Goal: Information Seeking & Learning: Check status

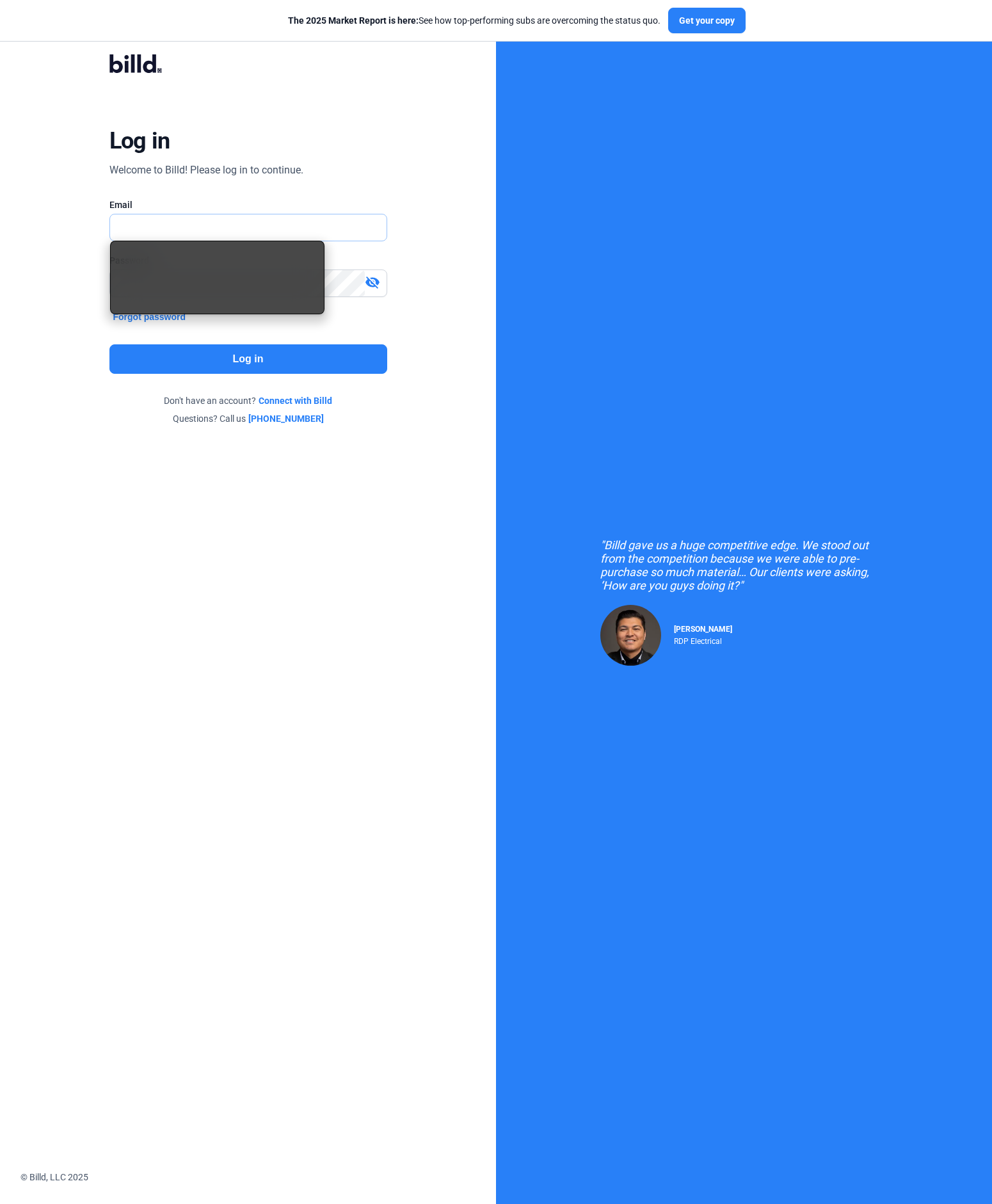
click at [168, 216] on input "text" at bounding box center [248, 227] width 277 height 26
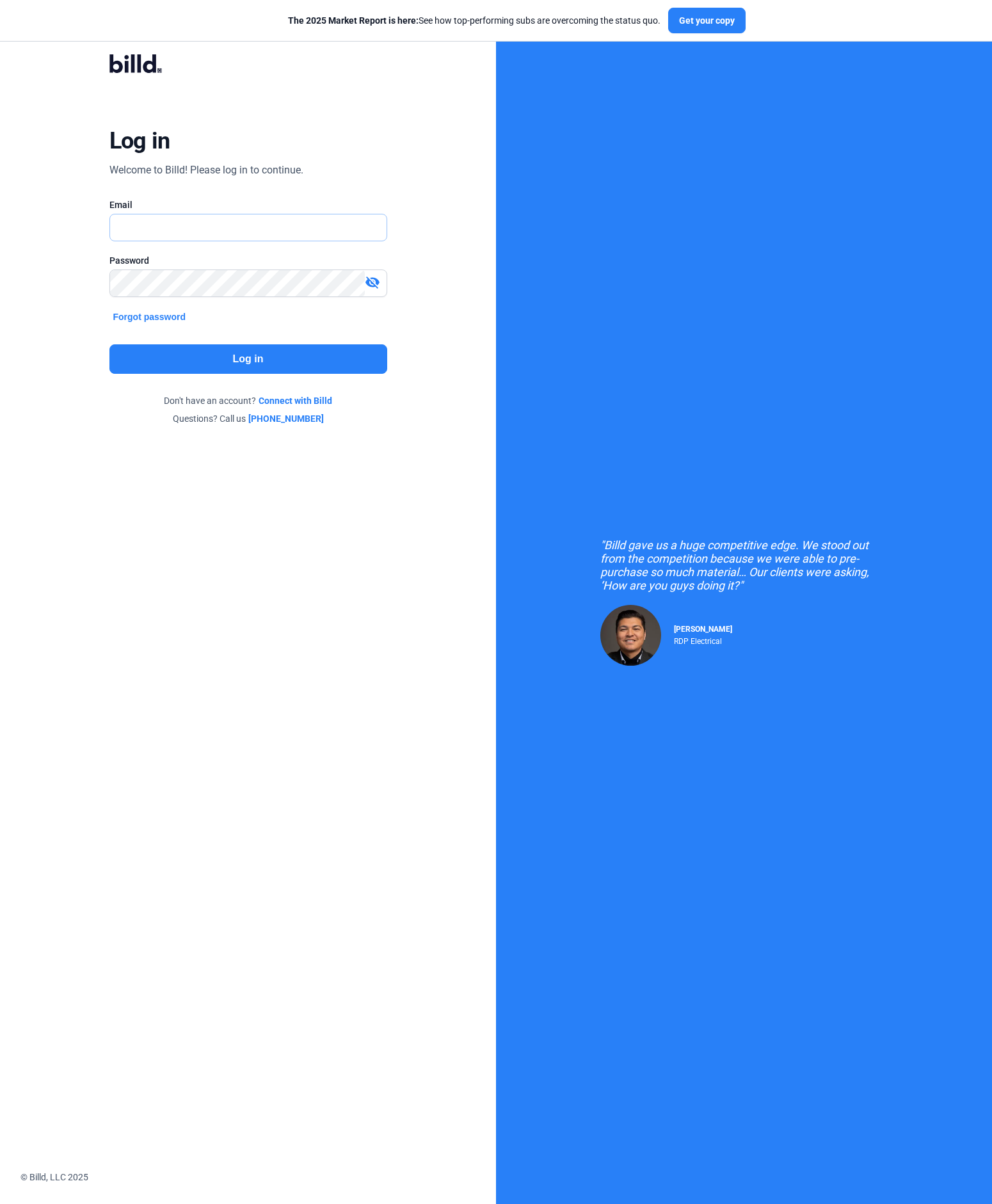
type input "[PERSON_NAME][EMAIL_ADDRESS][DOMAIN_NAME]"
click at [250, 357] on button "Log in" at bounding box center [248, 359] width 278 height 29
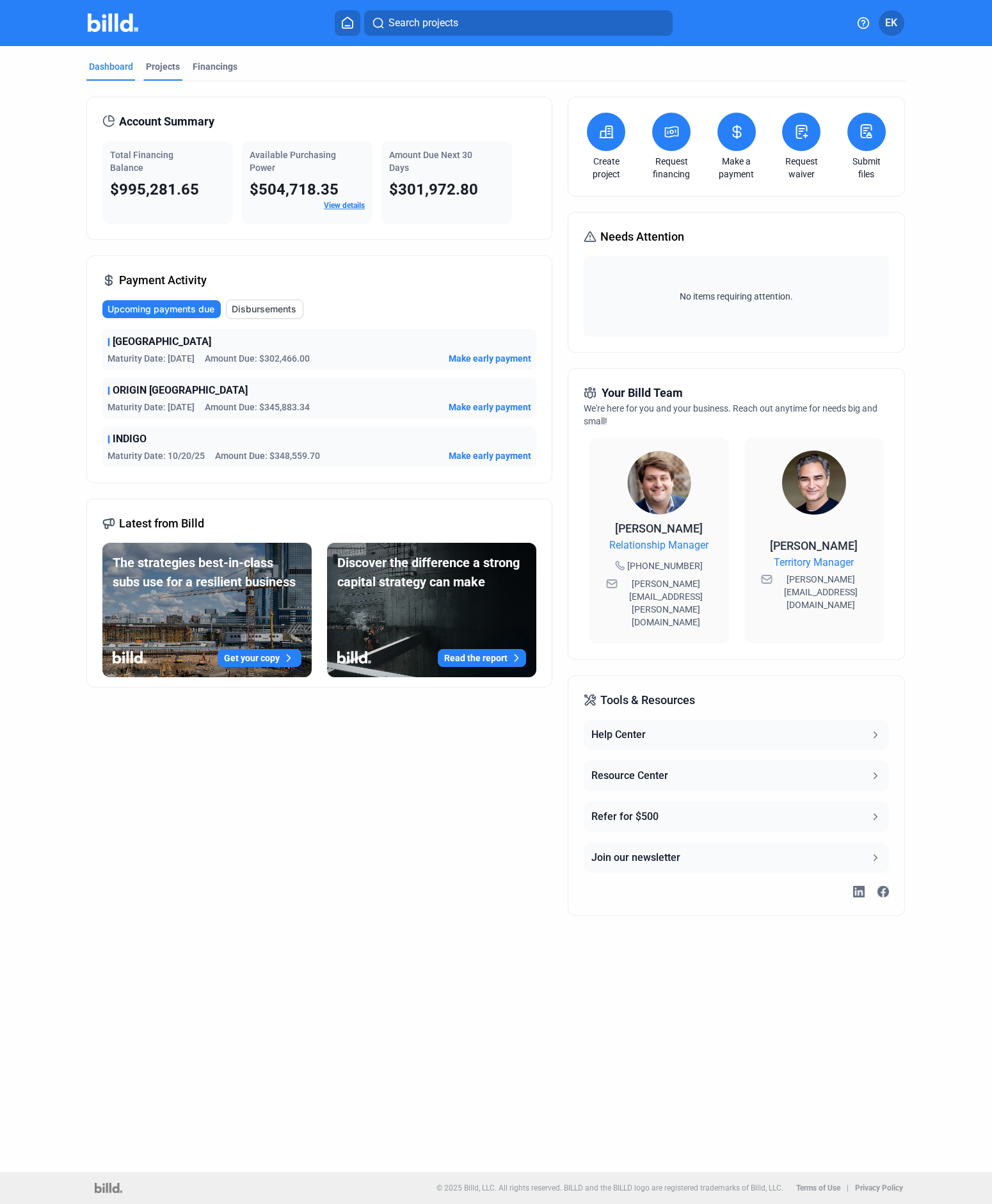
click at [168, 63] on div "Projects" at bounding box center [162, 67] width 34 height 13
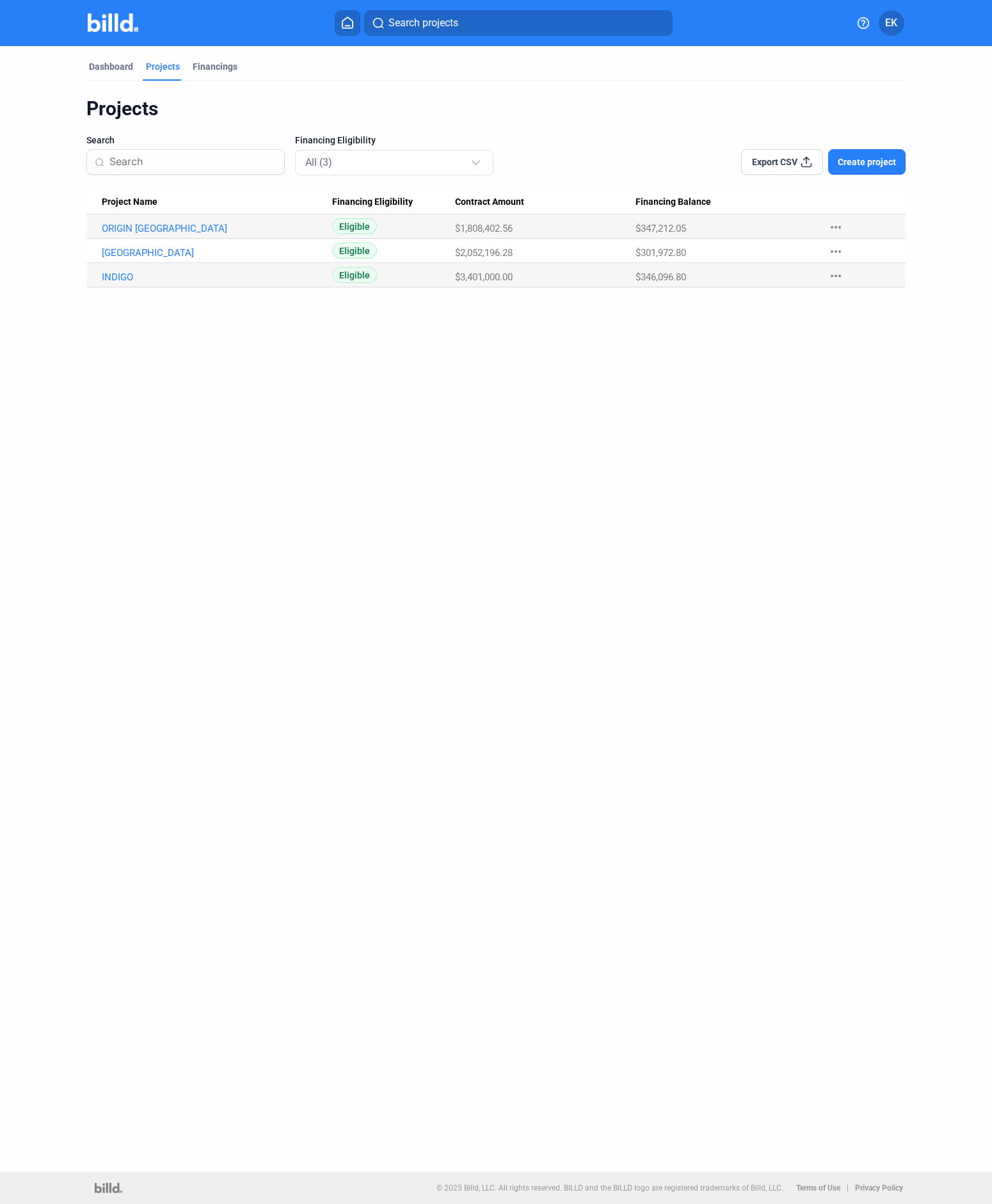
click at [828, 224] on mat-icon "more_horiz" at bounding box center [835, 227] width 15 height 15
click at [128, 224] on div at bounding box center [496, 602] width 992 height 1204
click at [140, 228] on link "ORIGIN [GEOGRAPHIC_DATA]" at bounding box center [213, 228] width 224 height 12
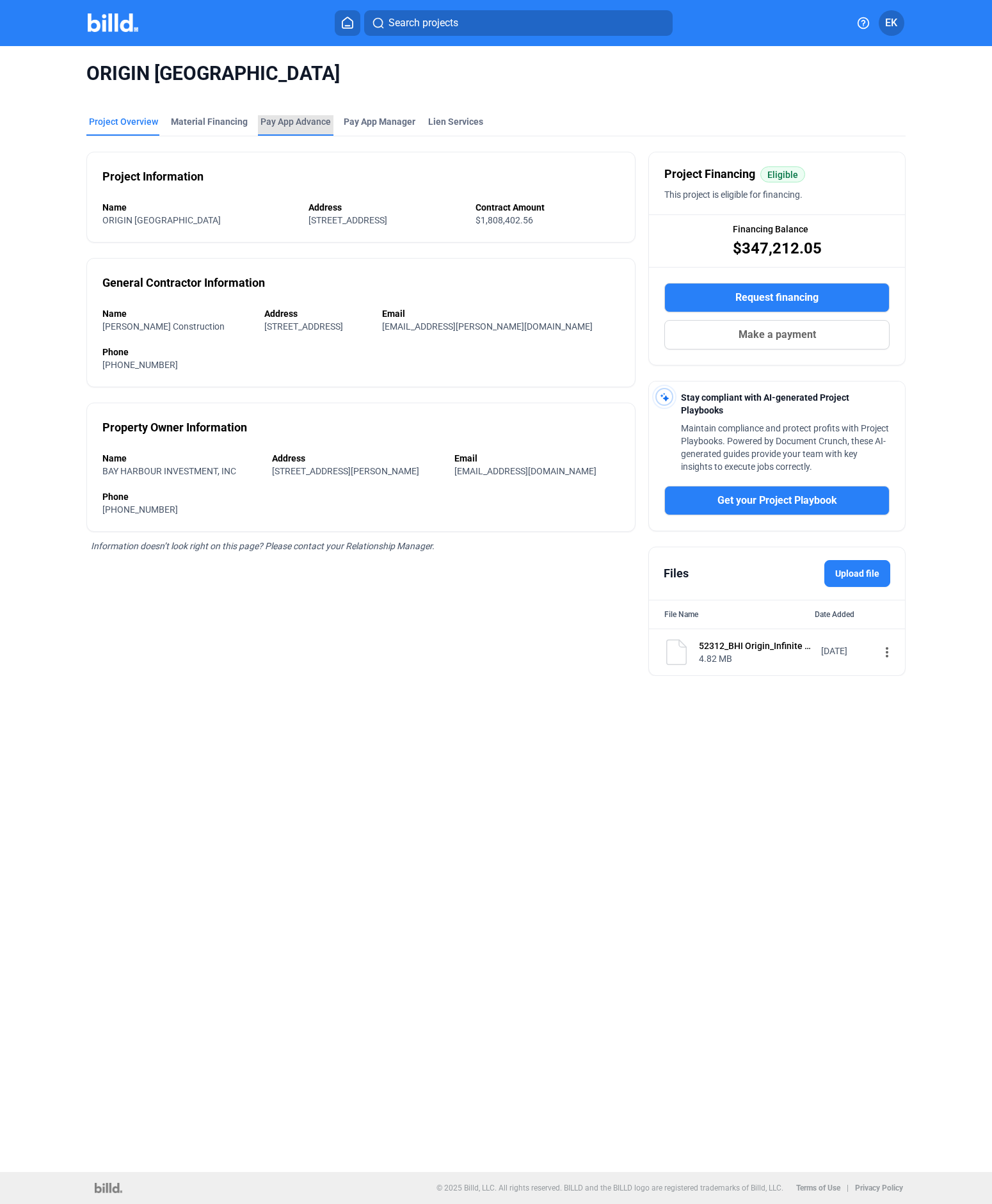
click at [298, 122] on div "Pay App Advance" at bounding box center [296, 121] width 71 height 13
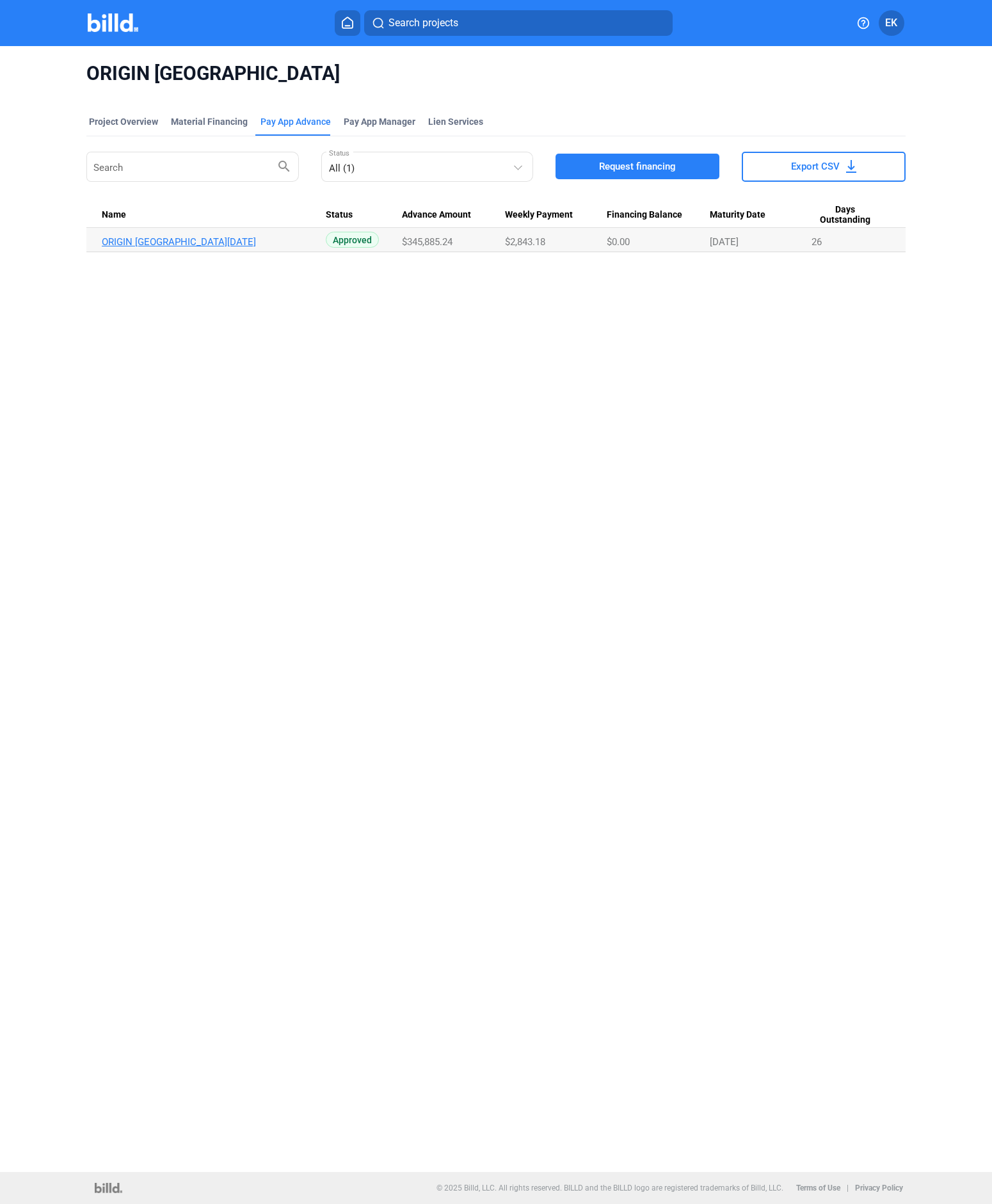
click at [201, 239] on link "ORIGIN [GEOGRAPHIC_DATA][DATE]" at bounding box center [213, 242] width 224 height 12
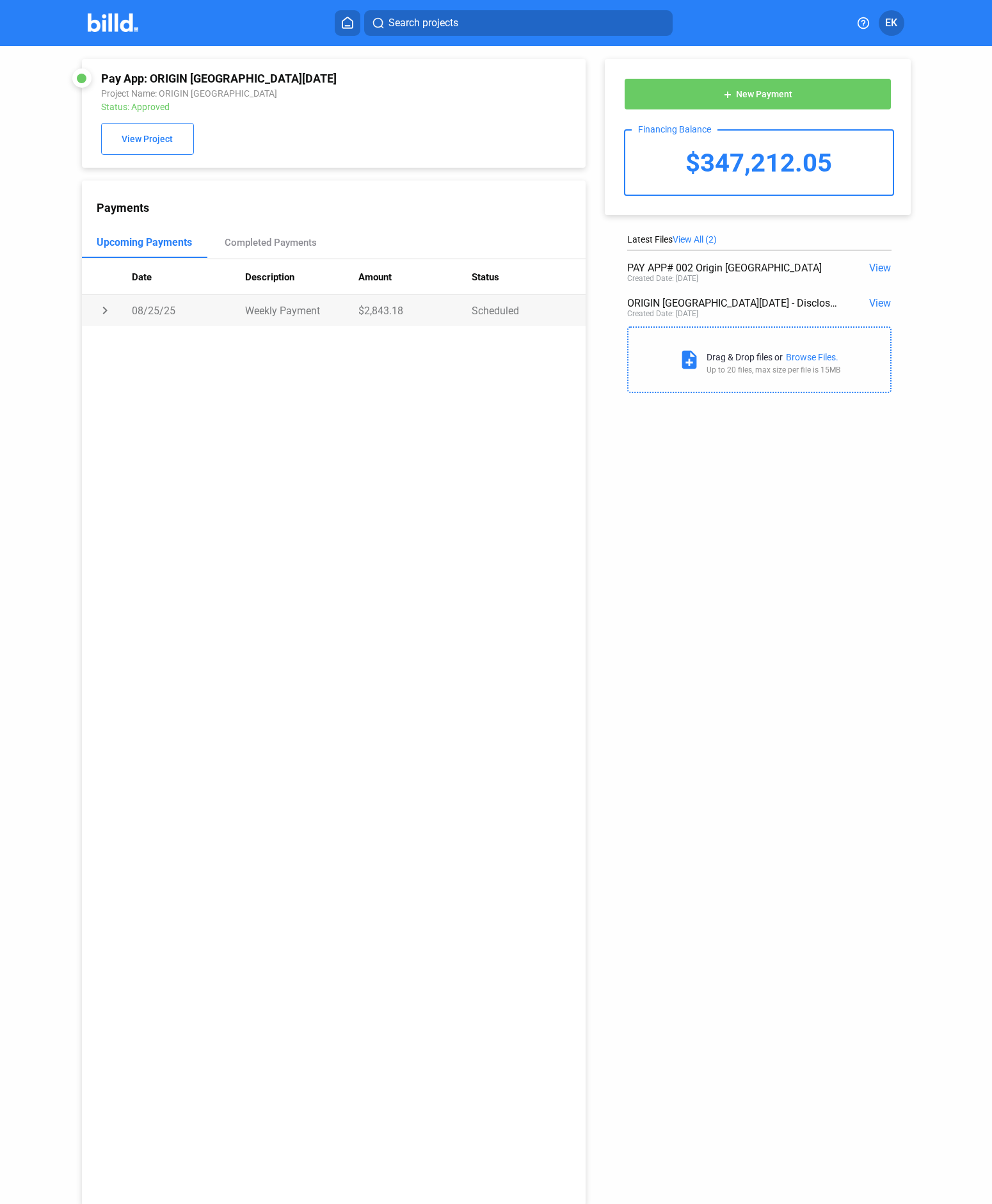
click at [112, 312] on td "chevron_right" at bounding box center [107, 310] width 51 height 31
click at [139, 135] on span "View Project" at bounding box center [147, 140] width 52 height 10
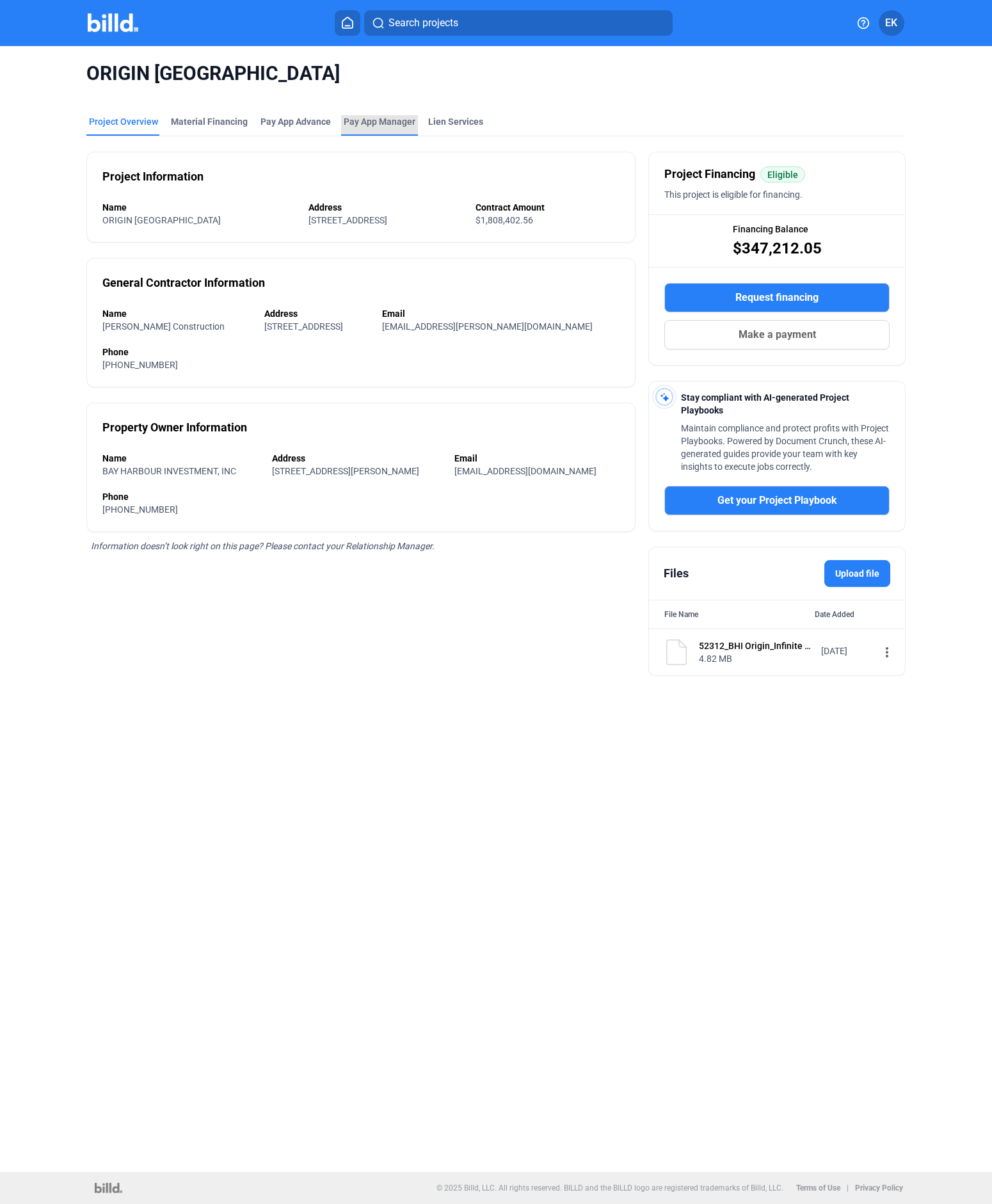
click at [393, 118] on span "Pay App Manager" at bounding box center [380, 121] width 71 height 13
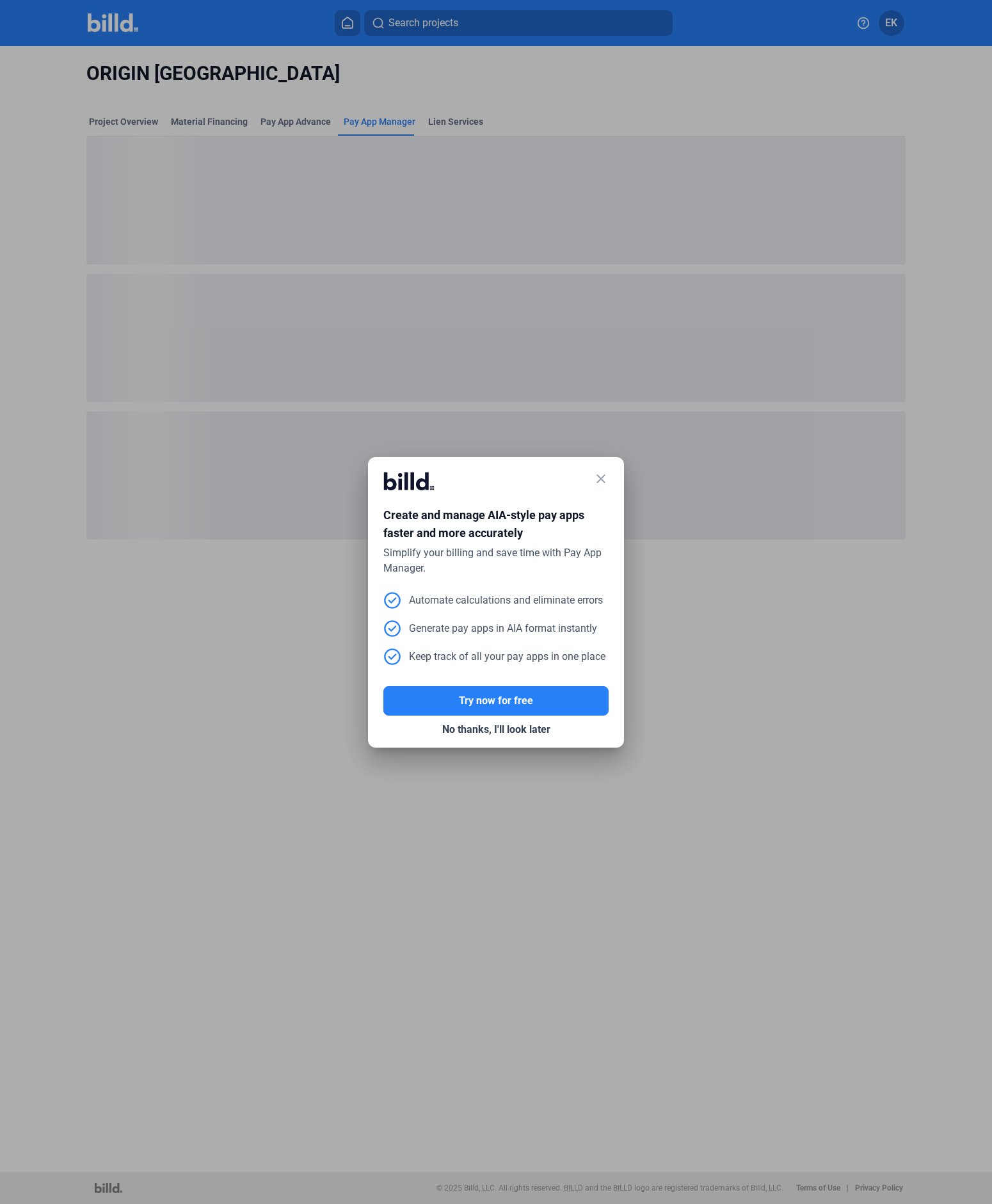
click at [600, 480] on mat-icon "close" at bounding box center [601, 478] width 15 height 15
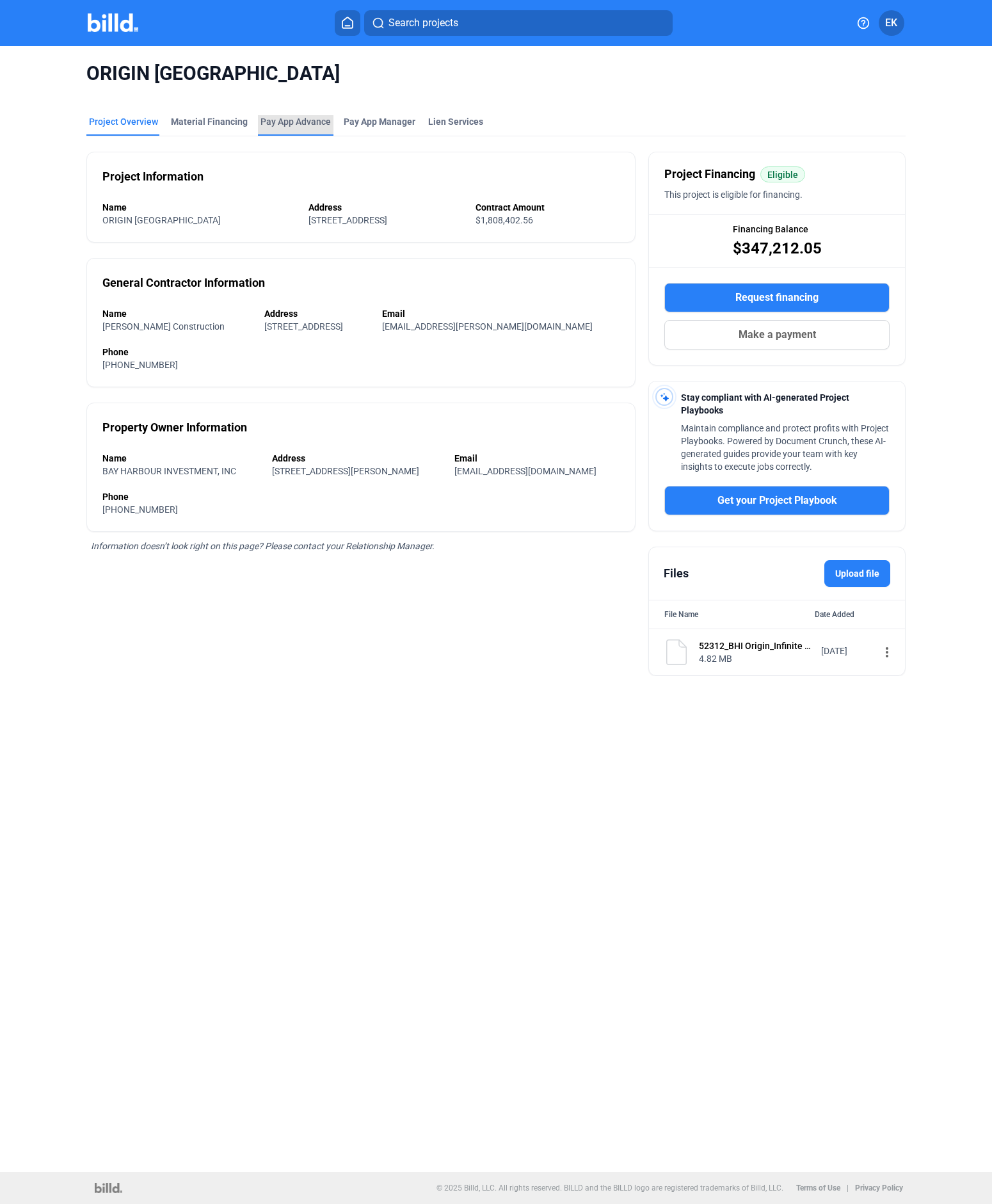
click at [278, 121] on div "Pay App Advance" at bounding box center [296, 121] width 71 height 13
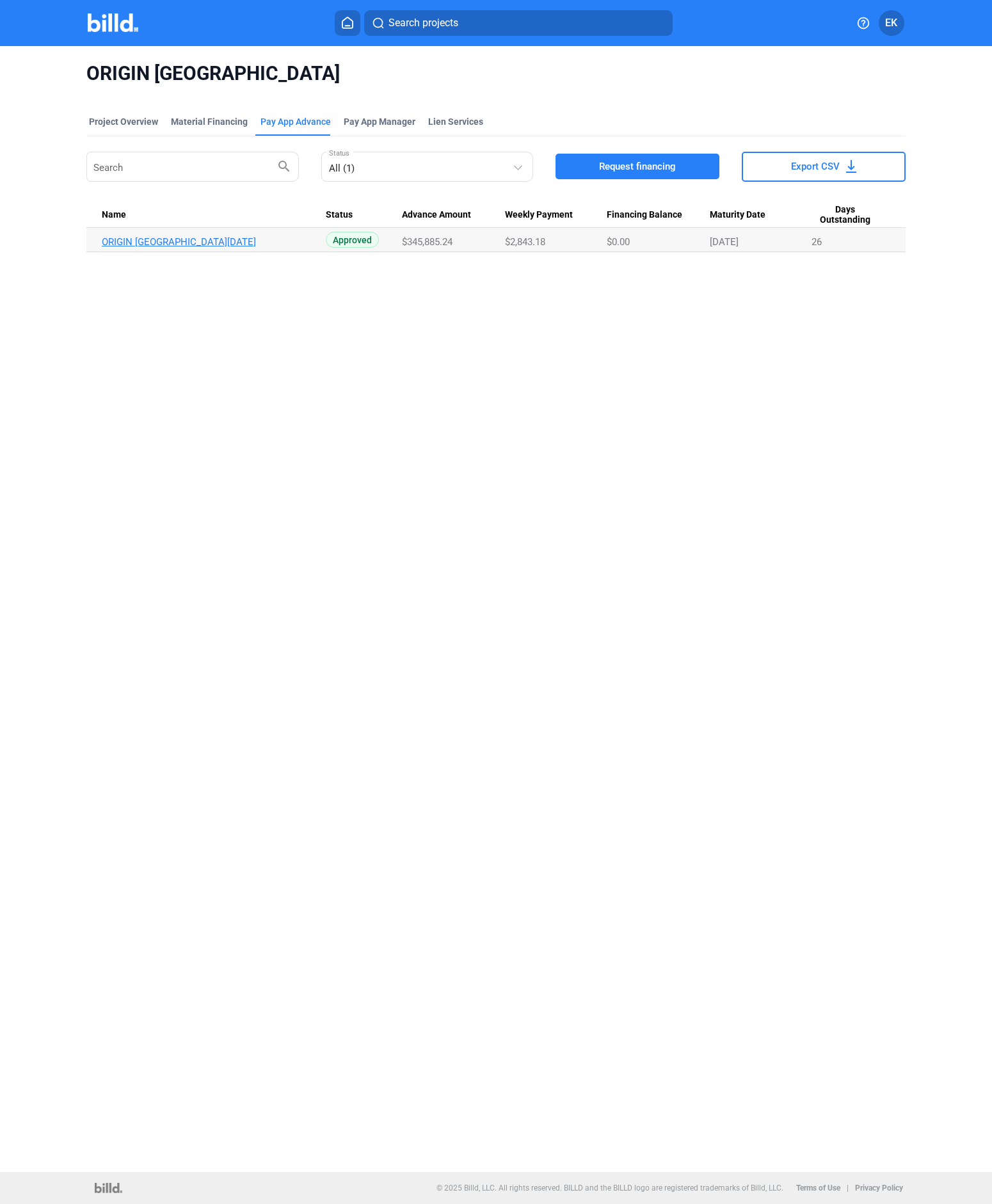
click at [201, 240] on link "ORIGIN [GEOGRAPHIC_DATA][DATE]" at bounding box center [213, 242] width 224 height 12
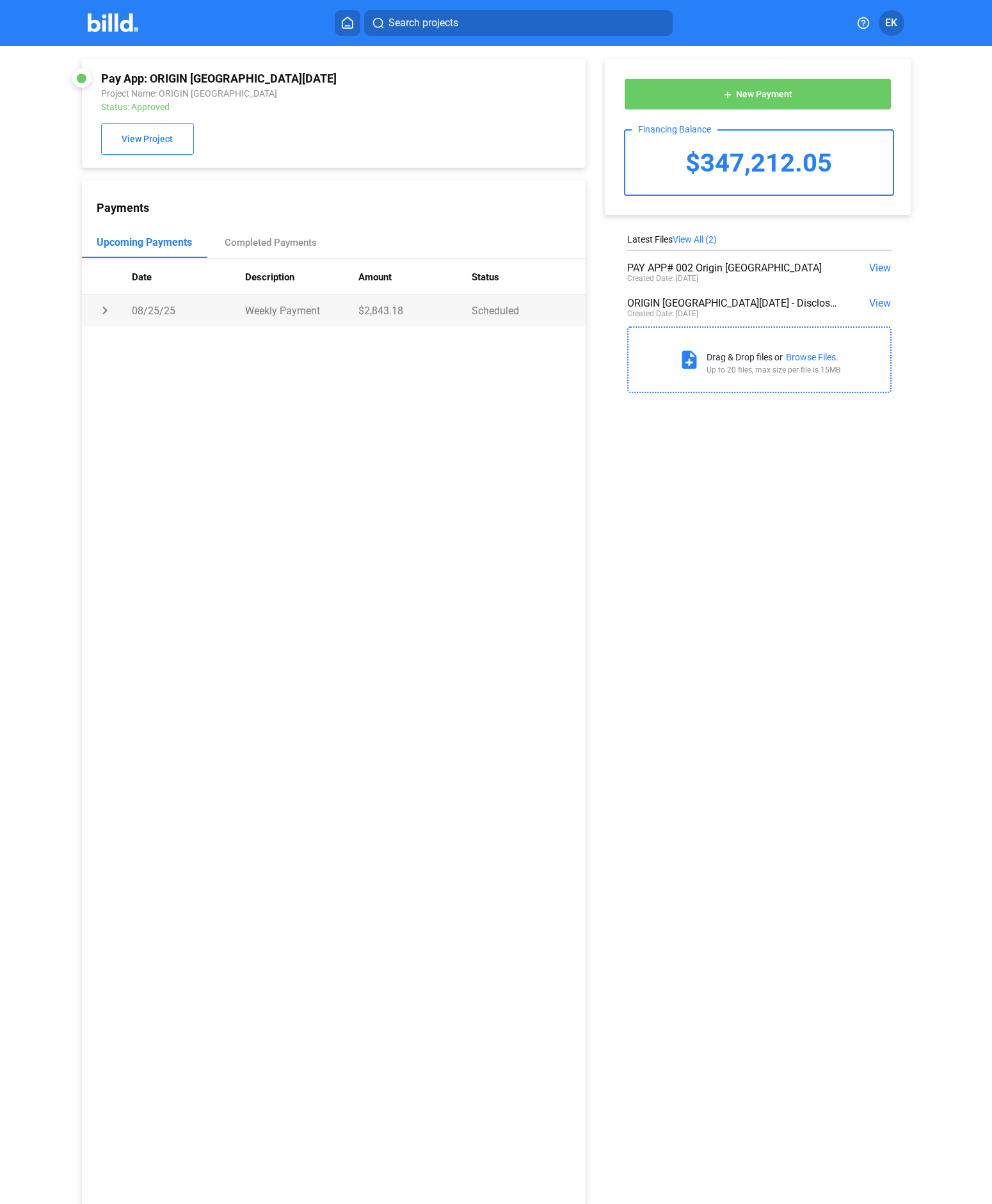
click at [105, 312] on td "chevron_right" at bounding box center [107, 310] width 51 height 31
click at [358, 30] on button at bounding box center [347, 23] width 25 height 25
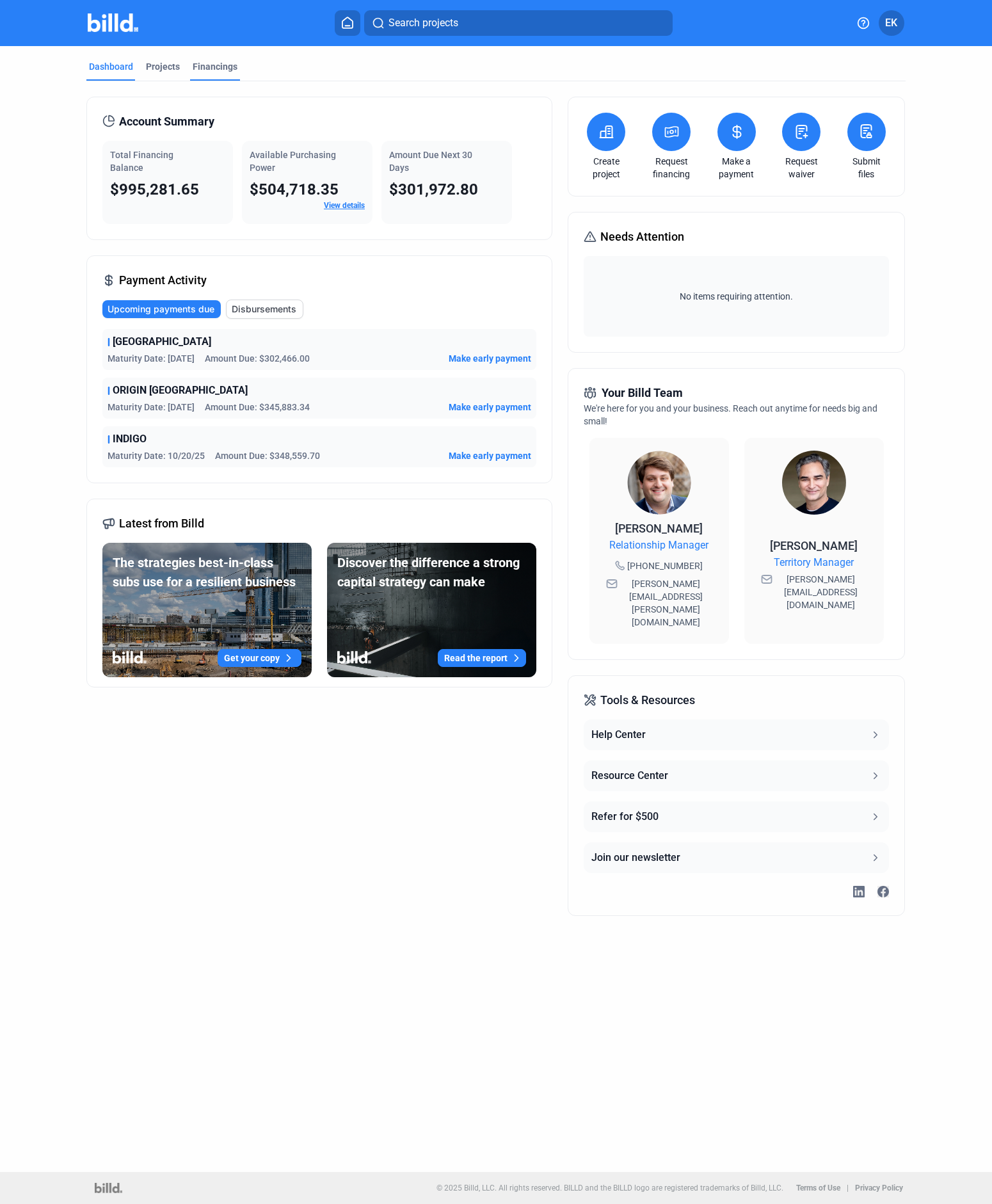
click at [212, 62] on div "Financings" at bounding box center [215, 67] width 45 height 13
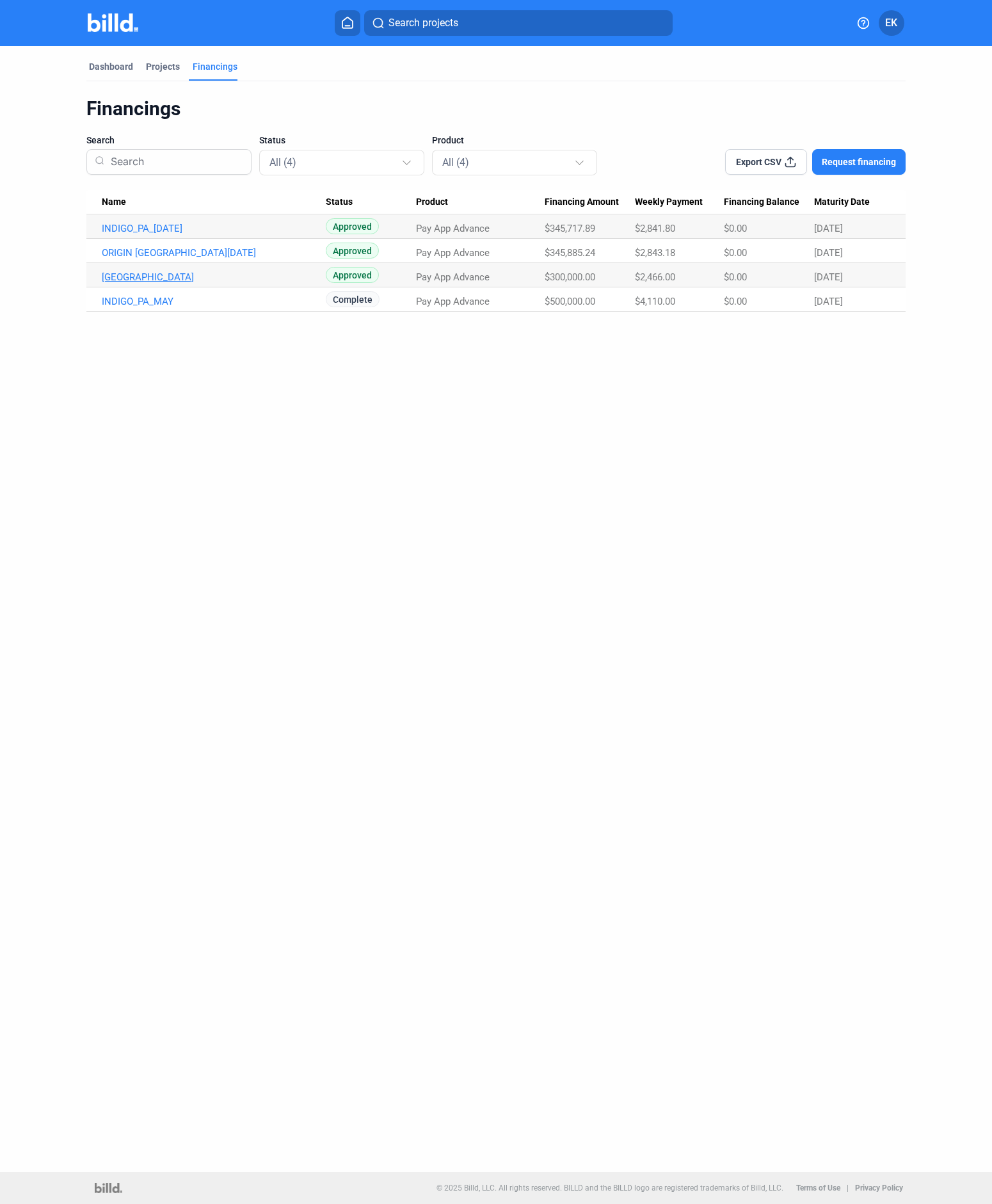
click at [215, 235] on link "[GEOGRAPHIC_DATA]" at bounding box center [213, 228] width 224 height 12
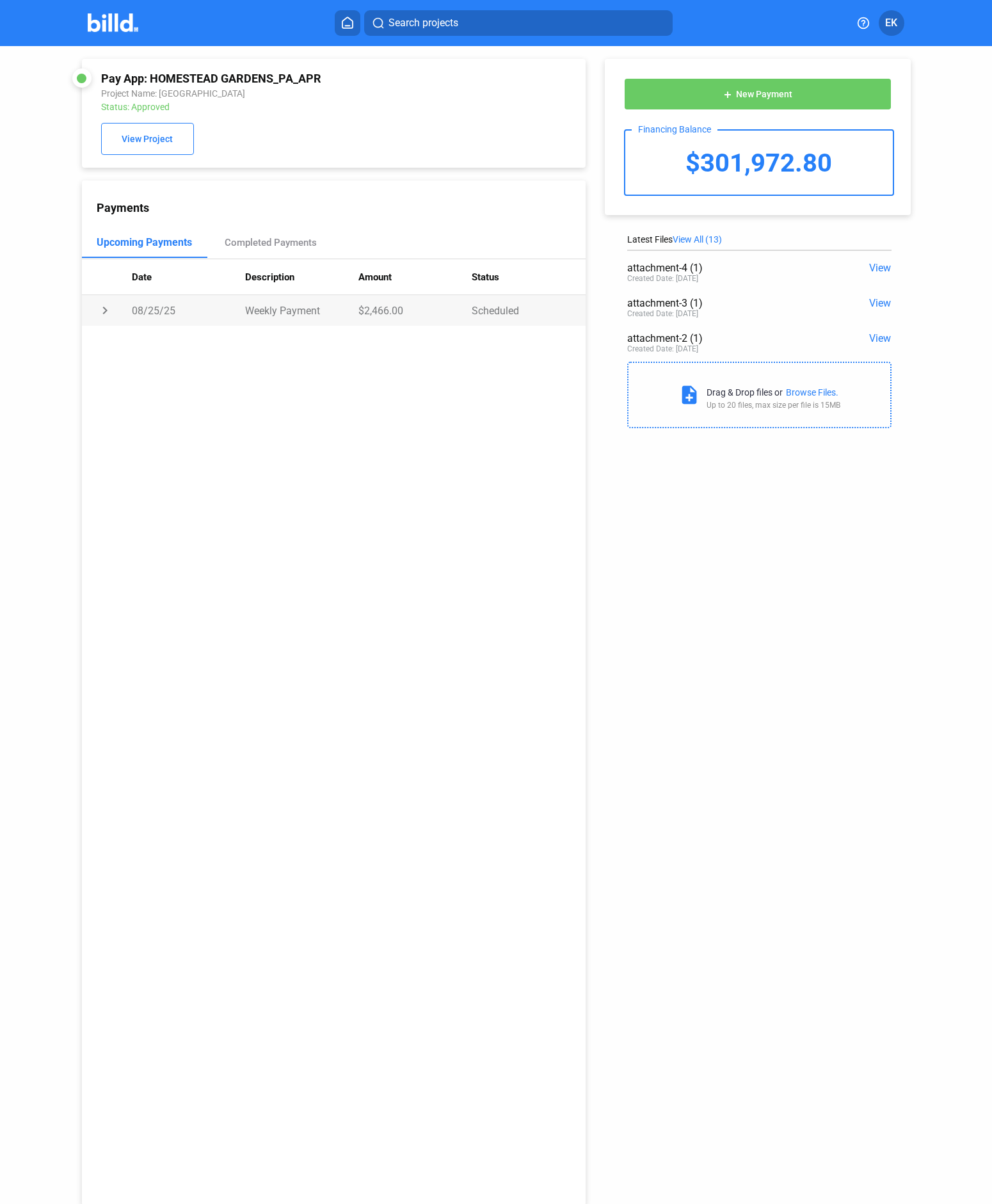
click at [322, 309] on td "Weekly Payment" at bounding box center [301, 310] width 113 height 31
drag, startPoint x: 151, startPoint y: 75, endPoint x: 354, endPoint y: 83, distance: 203.2
click at [356, 84] on div "Pay App: HOMESTEAD GARDENS_PA_APR" at bounding box center [288, 78] width 372 height 13
copy div "[GEOGRAPHIC_DATA]"
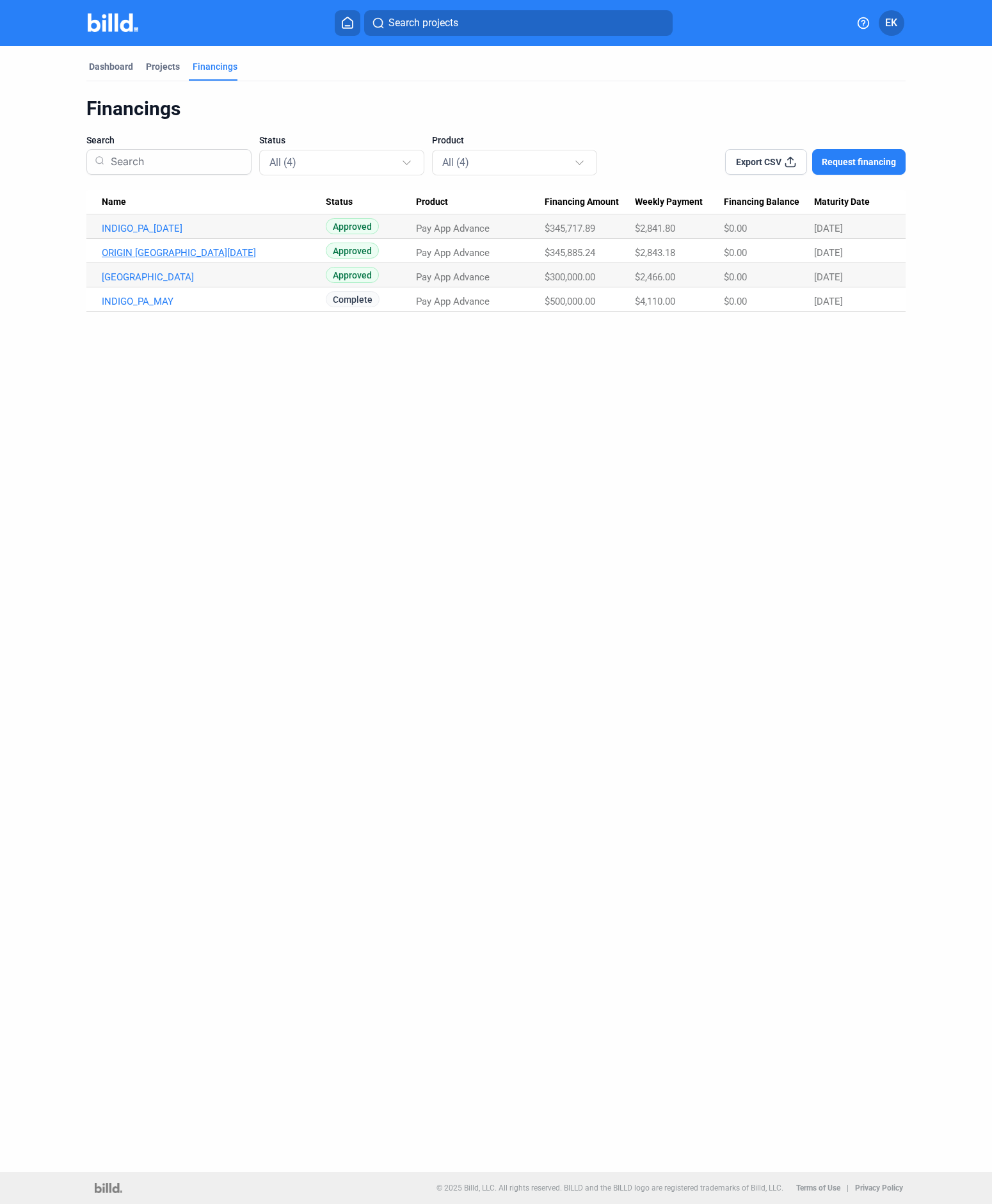
click at [143, 235] on link "ORIGIN [GEOGRAPHIC_DATA][DATE]" at bounding box center [213, 228] width 224 height 12
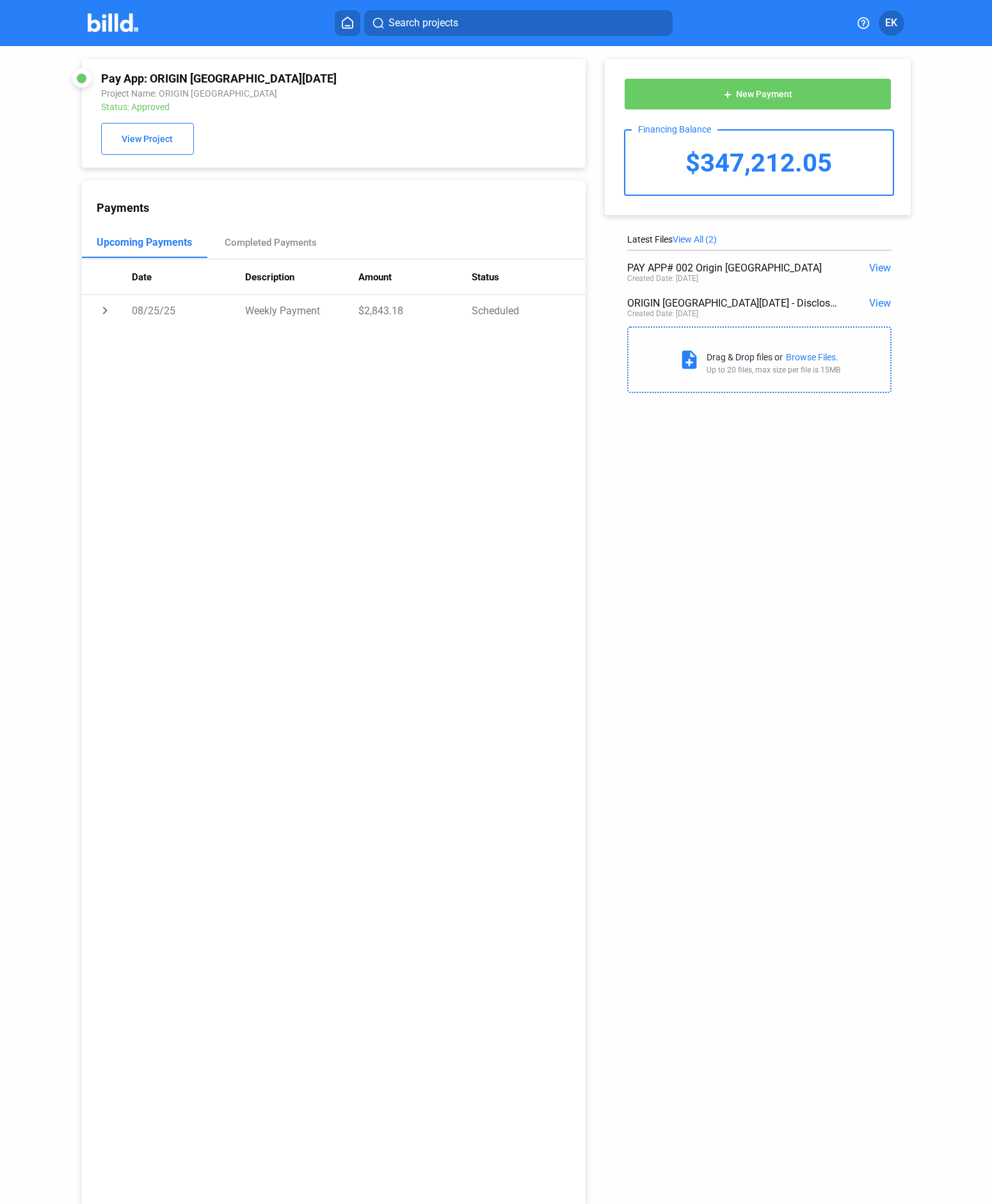
drag, startPoint x: 150, startPoint y: 77, endPoint x: 303, endPoint y: 78, distance: 153.0
click at [303, 78] on div "Pay App: ORIGIN [GEOGRAPHIC_DATA][DATE]" at bounding box center [288, 78] width 372 height 13
copy div "ORIGIN [GEOGRAPHIC_DATA][DATE]"
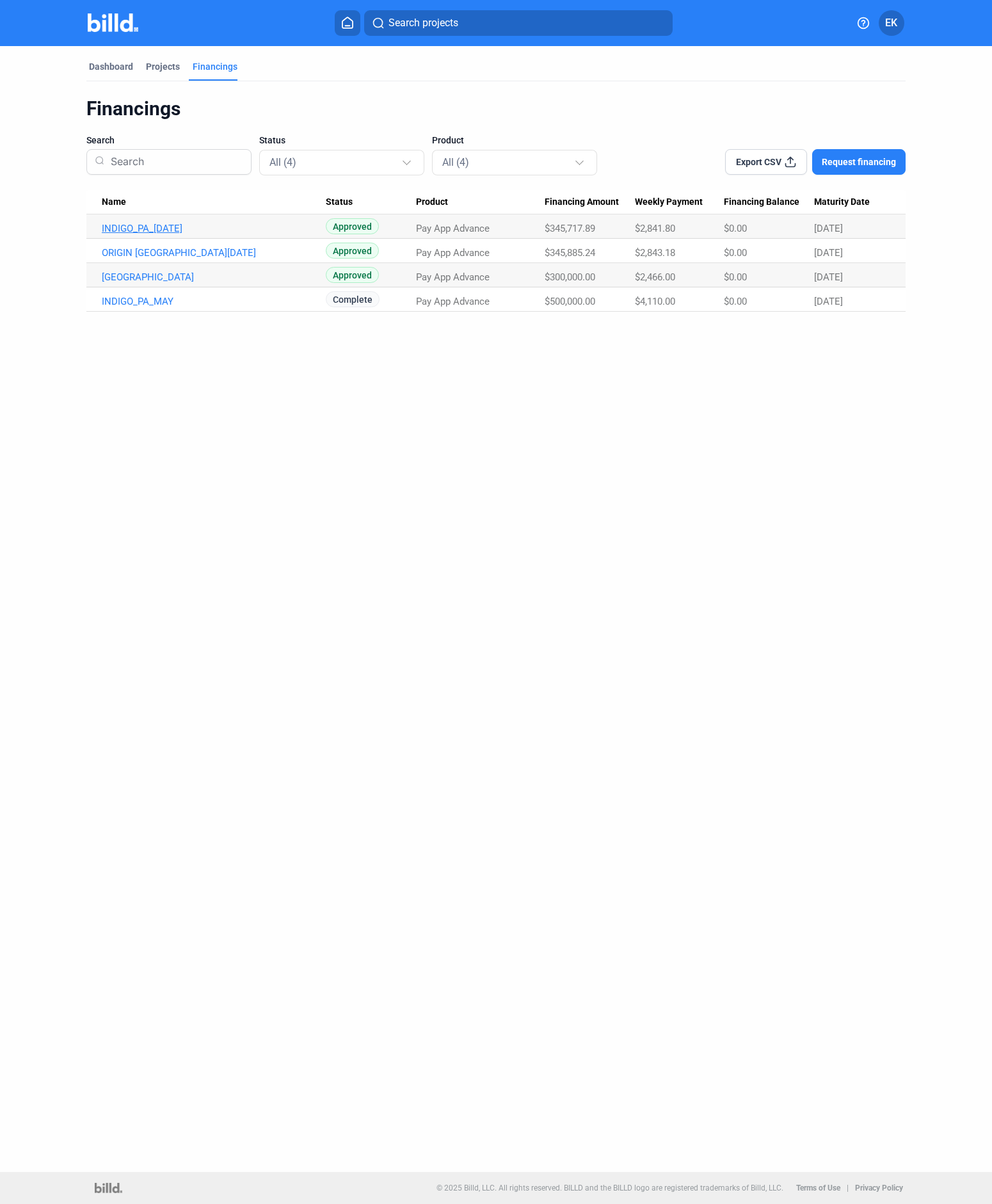
click at [135, 225] on link "INDIGO_PA_[DATE]" at bounding box center [213, 228] width 224 height 12
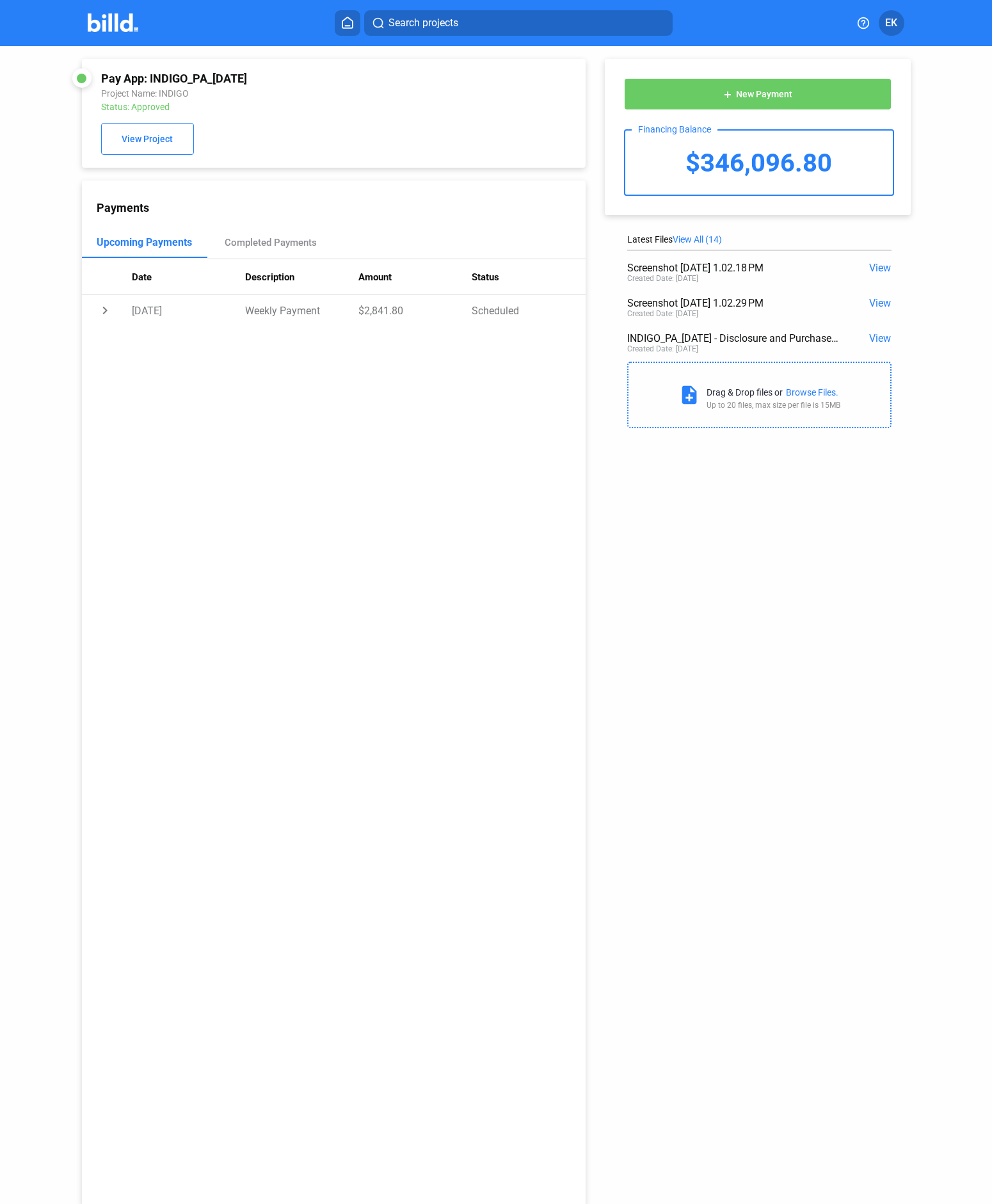
click at [101, 29] on img at bounding box center [113, 22] width 51 height 18
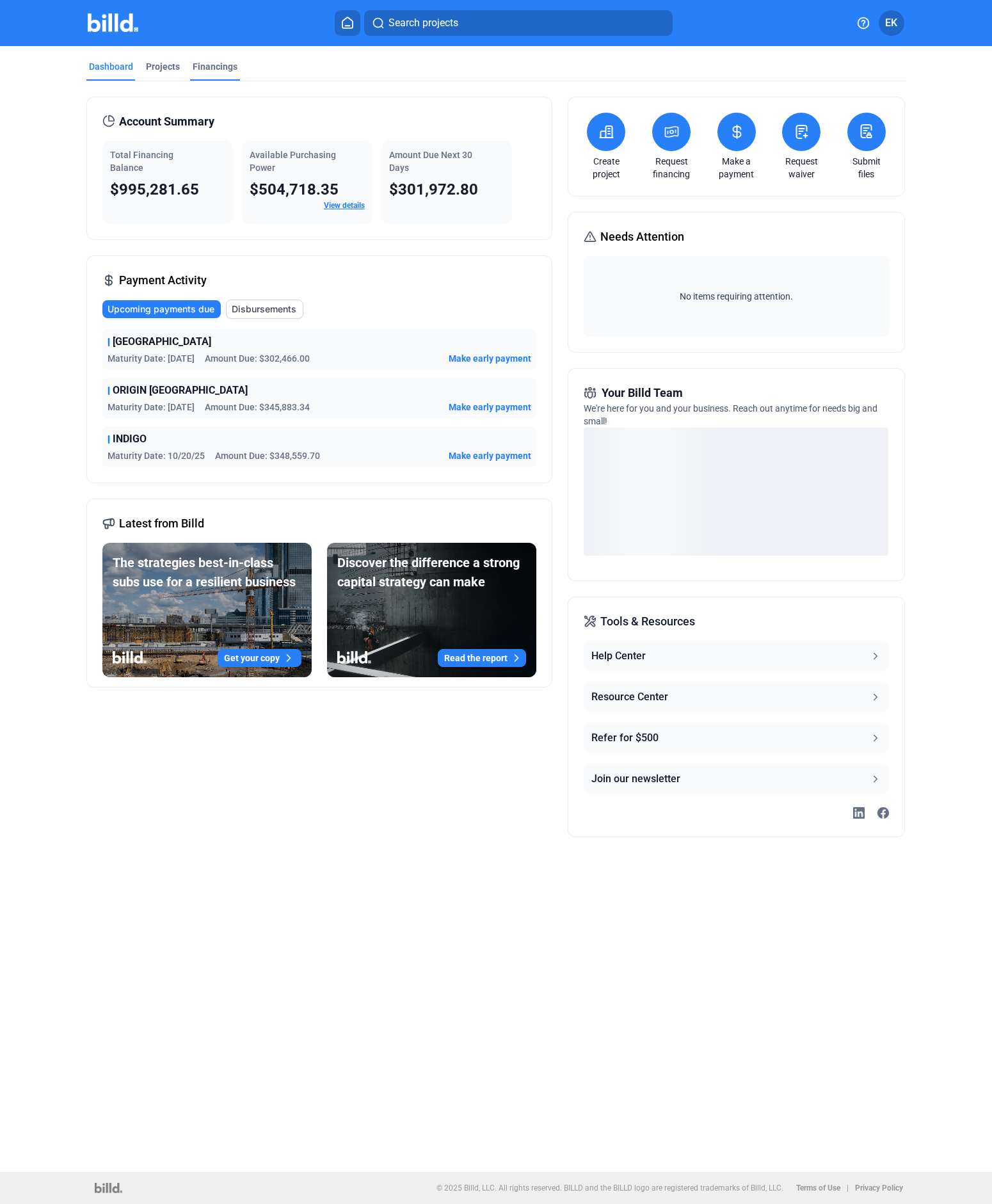
click at [202, 69] on div "Financings" at bounding box center [215, 67] width 45 height 13
